Goal: Find specific page/section: Find specific page/section

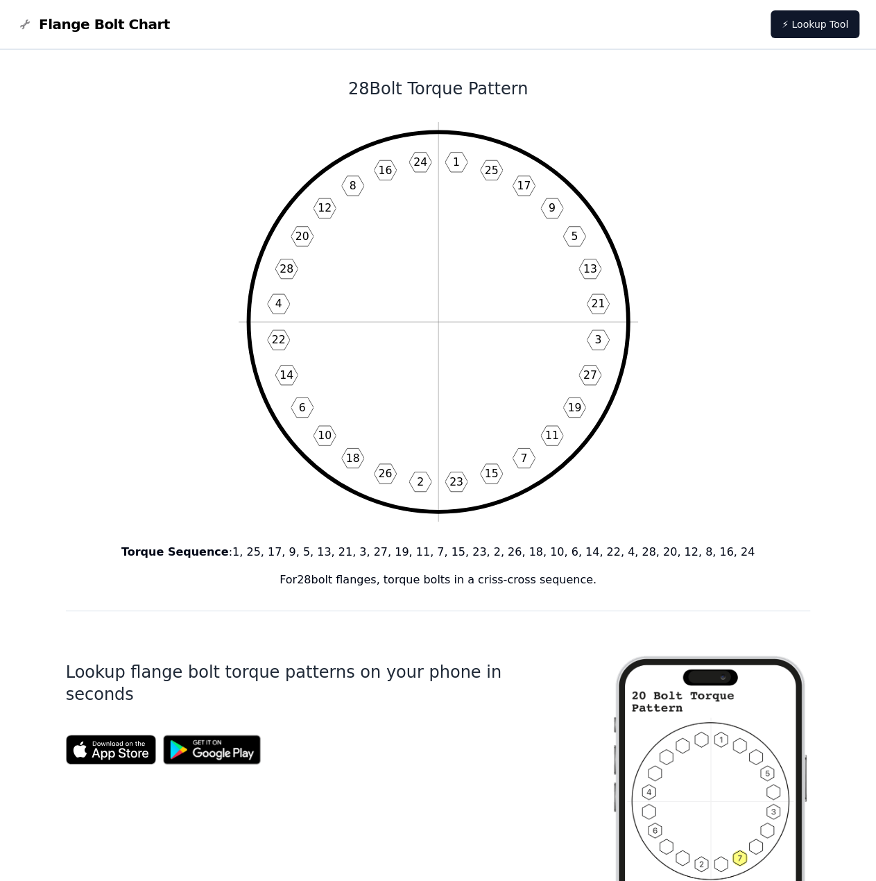
click at [477, 395] on icon "1 25 17 9 5 13 21 3 27 19 11 7 15 23 2 26 18 10 6 14 22 4 28 20 12 8 16 24" at bounding box center [439, 322] width 400 height 400
click at [456, 233] on icon "1 25 17 9 5 13 21 3 27 19 11 7 15 23 2 26 18 10 6 14 22 4 28 20 12 8 16 24" at bounding box center [439, 322] width 400 height 400
click at [556, 690] on div "Lookup flange bolt torque patterns on your phone in seconds" at bounding box center [327, 849] width 523 height 432
click at [522, 460] on text "7" at bounding box center [523, 457] width 7 height 13
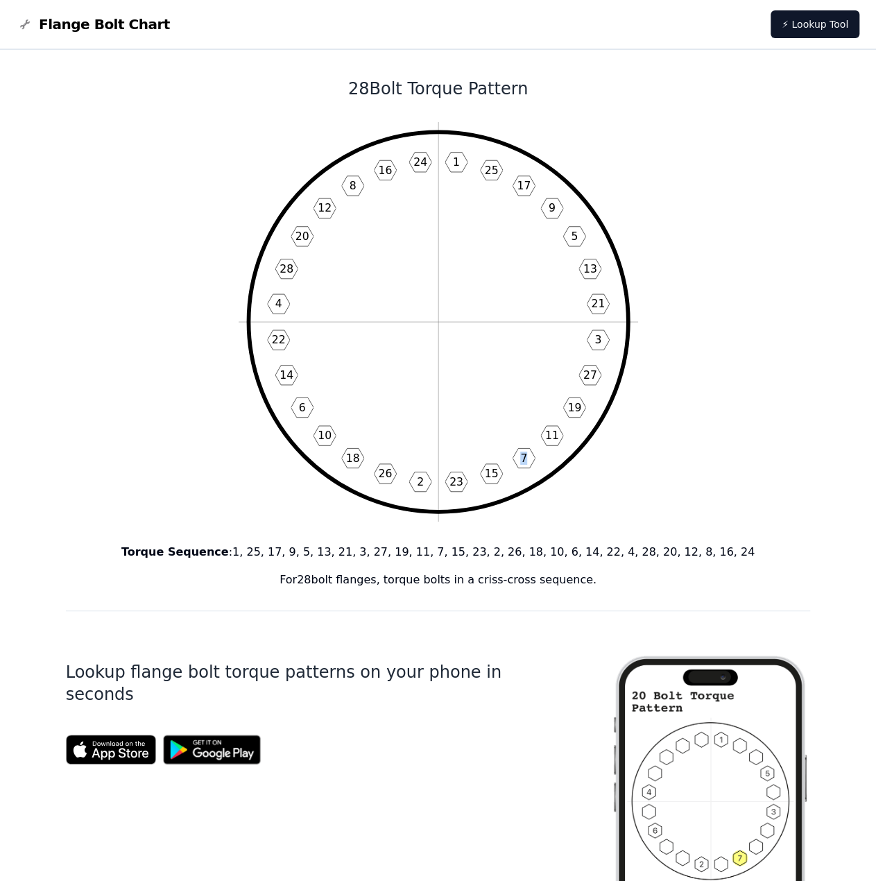
click at [522, 460] on text "7" at bounding box center [523, 457] width 7 height 13
click at [411, 699] on div "Lookup flange bolt torque patterns on your phone in seconds" at bounding box center [327, 849] width 523 height 432
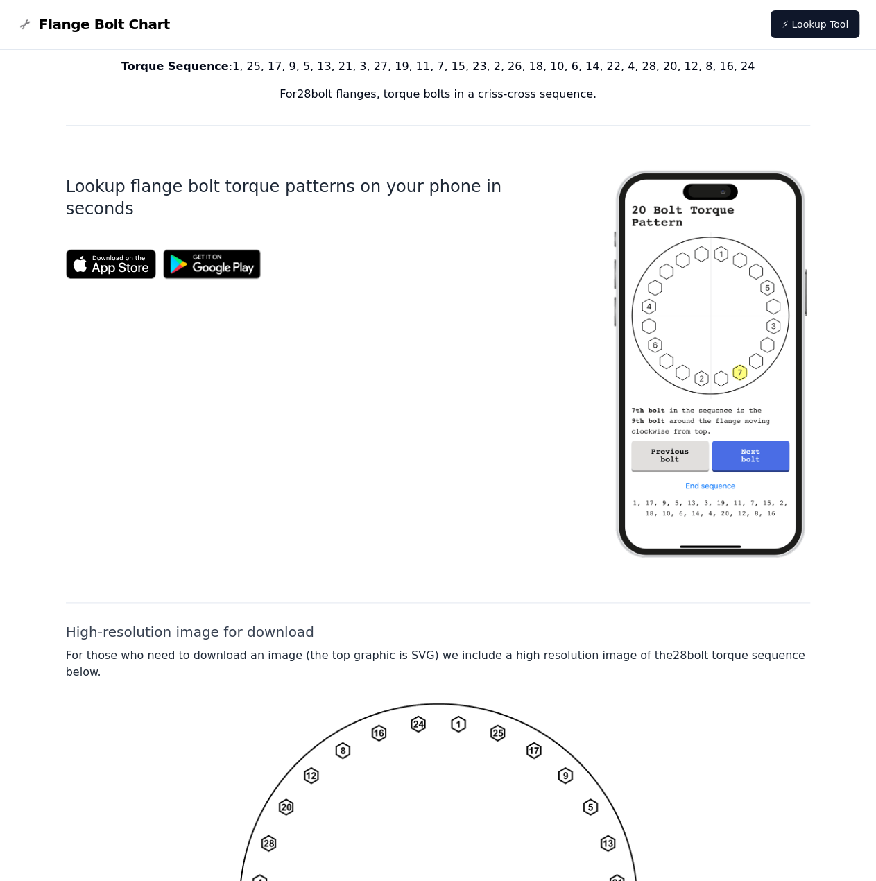
scroll to position [762, 0]
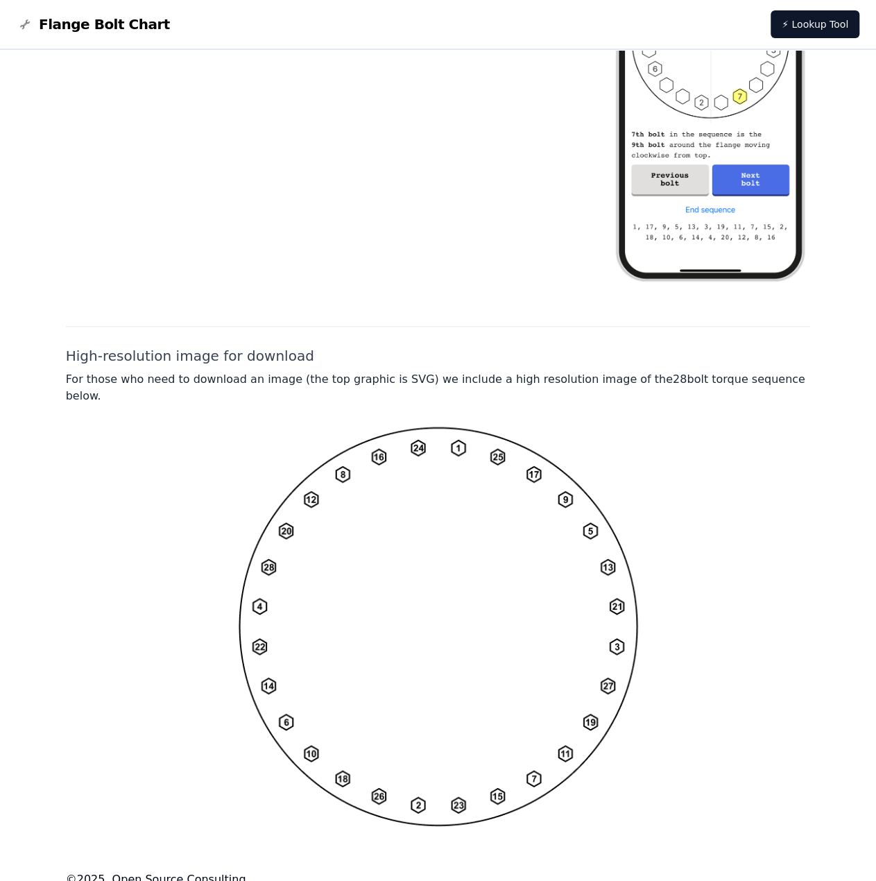
click at [227, 357] on h2 "High-resolution image for download" at bounding box center [438, 355] width 745 height 19
click at [227, 376] on p "For those who need to download an image (the top graphic is SVG) we include a h…" at bounding box center [438, 387] width 745 height 33
click at [437, 540] on img at bounding box center [439, 627] width 400 height 400
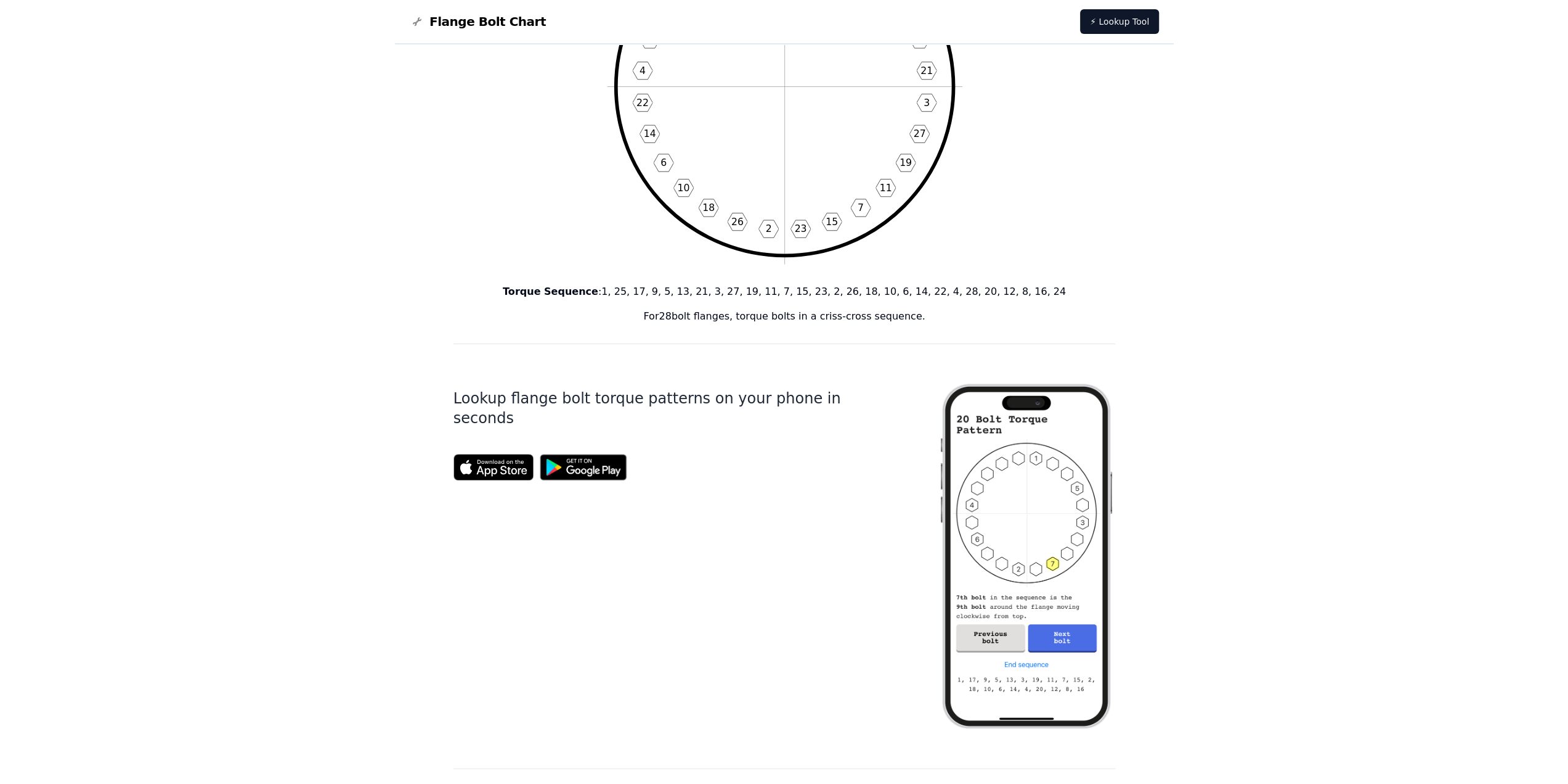
scroll to position [0, 0]
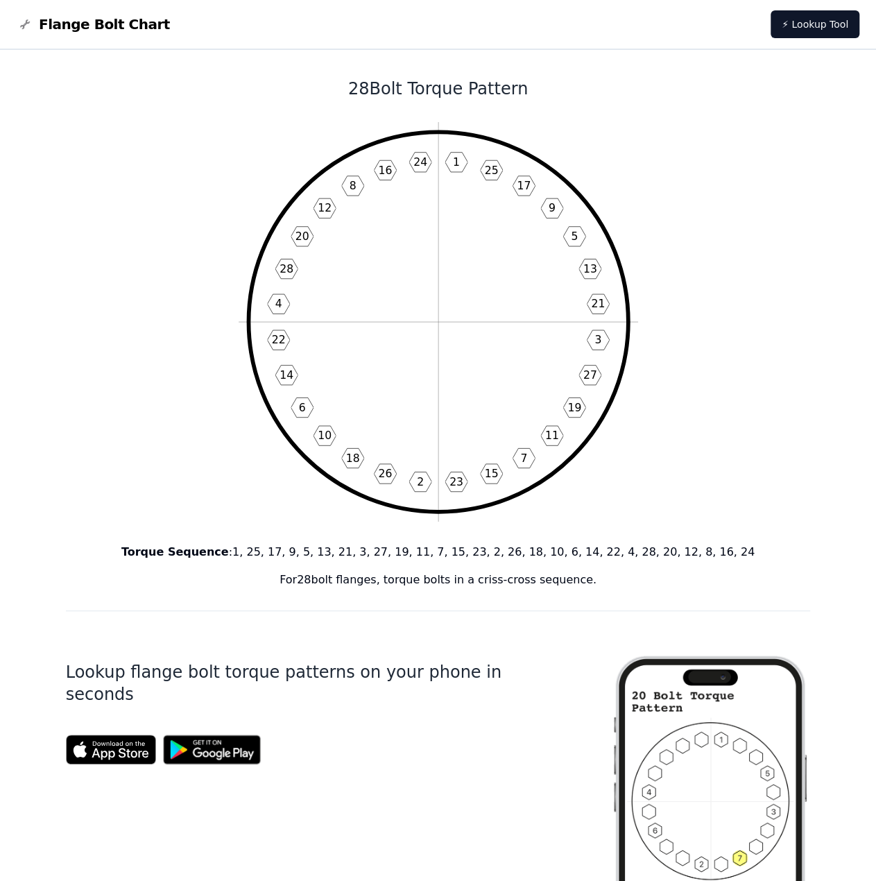
click at [807, 130] on div "28 Bolt Torque Pattern 1 25 17 9 5 13 21 3 27 19 11 7 15 23 2 26 18 10 6 14 22 …" at bounding box center [438, 830] width 745 height 1560
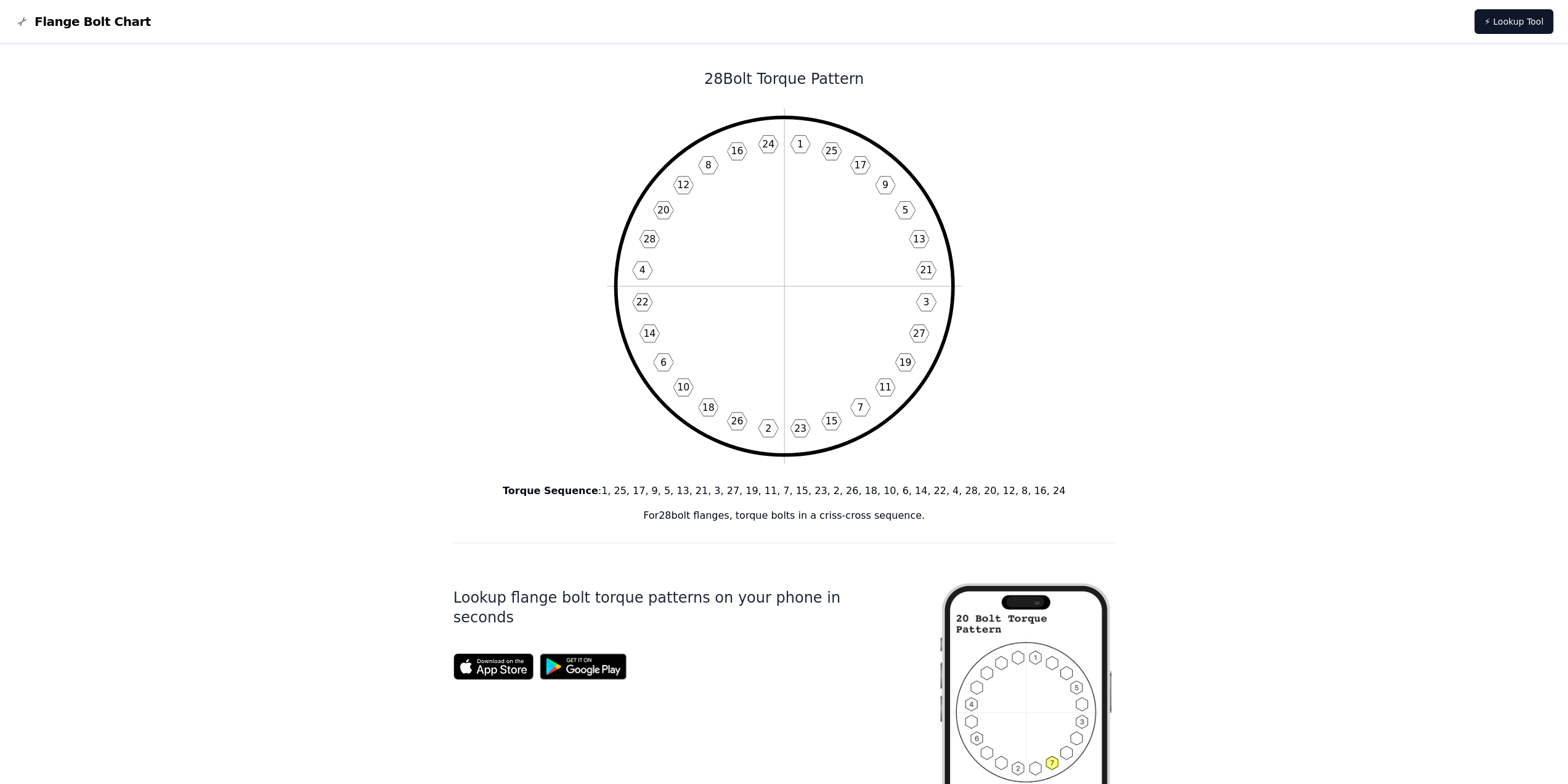
click at [777, 714] on img at bounding box center [1026, 755] width 178 height 384
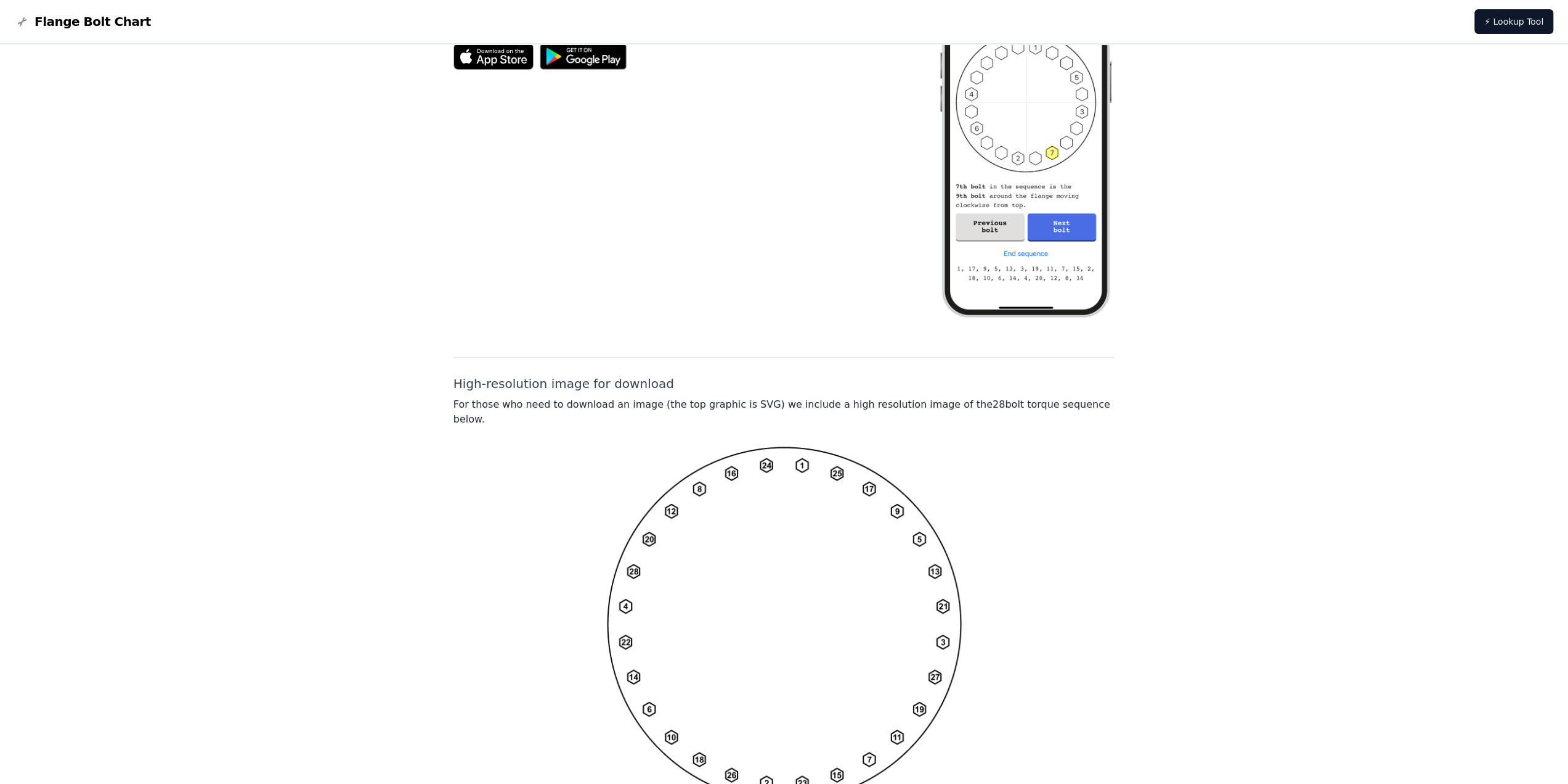
scroll to position [676, 0]
